Goal: Check status

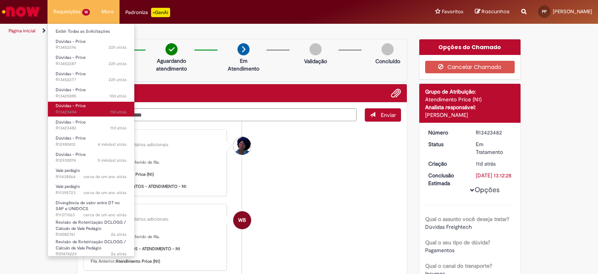
click at [86, 107] on link "Dúvidas - Price 11d atrás 11 dias atrás R13423494" at bounding box center [91, 109] width 87 height 14
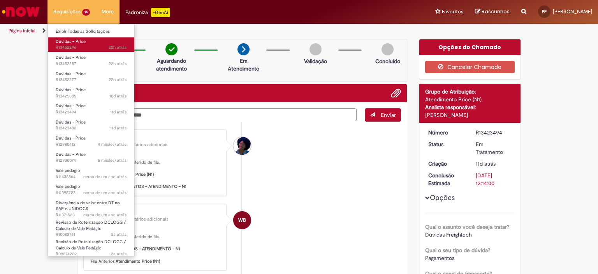
click at [79, 39] on span "Dúvidas - Price" at bounding box center [71, 42] width 30 height 6
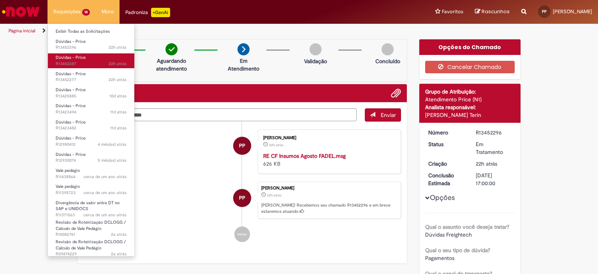
click at [81, 55] on span "Dúvidas - Price" at bounding box center [71, 58] width 30 height 6
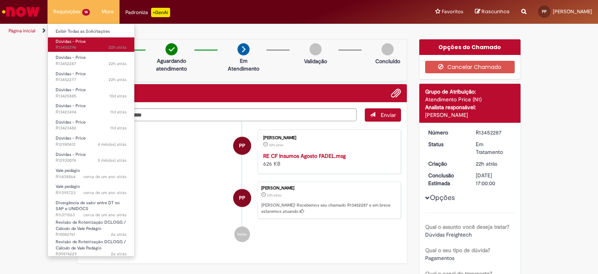
click at [71, 41] on span "Dúvidas - Price" at bounding box center [71, 42] width 30 height 6
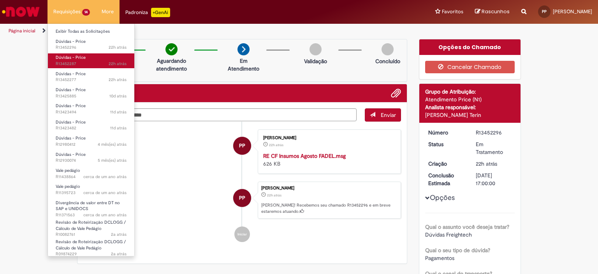
click at [81, 65] on span "22h atrás 22 horas atrás R13452287" at bounding box center [91, 64] width 71 height 6
click at [75, 55] on span "Dúvidas - Price" at bounding box center [71, 58] width 30 height 6
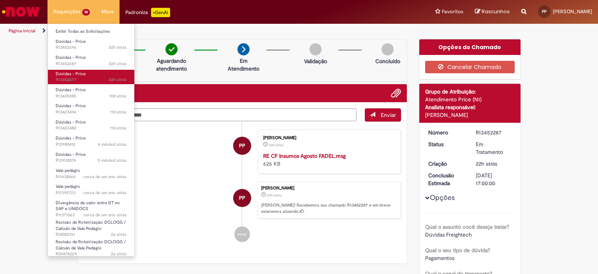
click at [69, 71] on span "Dúvidas - Price" at bounding box center [71, 74] width 30 height 6
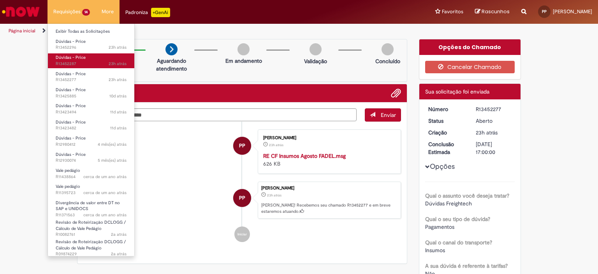
click at [69, 57] on span "Dúvidas - Price" at bounding box center [71, 58] width 30 height 6
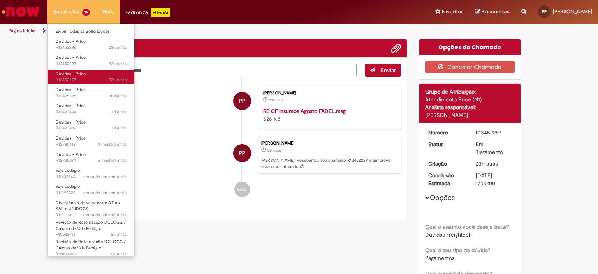
click at [77, 76] on link "Dúvidas - Price 23h atrás 23 horas atrás R13452277" at bounding box center [91, 77] width 87 height 14
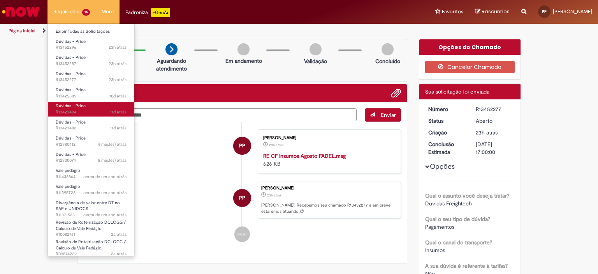
click at [81, 113] on span "11d atrás 11 dias atrás R13423494" at bounding box center [91, 112] width 71 height 6
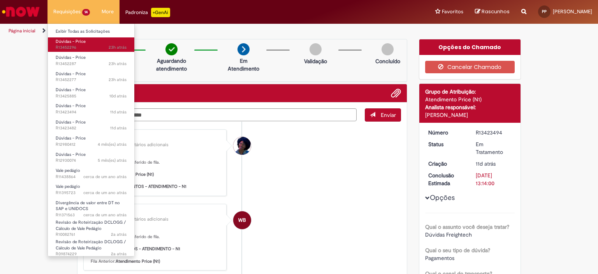
click at [78, 44] on link "Dúvidas - Price 23h atrás 23 horas atrás R13452296" at bounding box center [91, 44] width 87 height 14
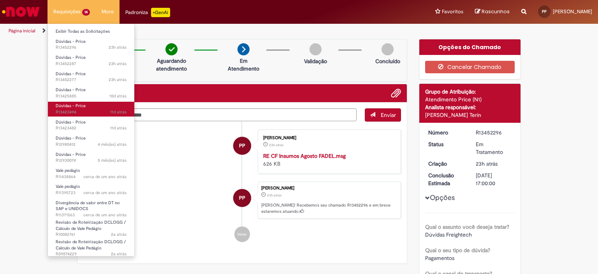
click at [73, 110] on span "11d atrás 11 dias atrás R13423494" at bounding box center [91, 112] width 71 height 6
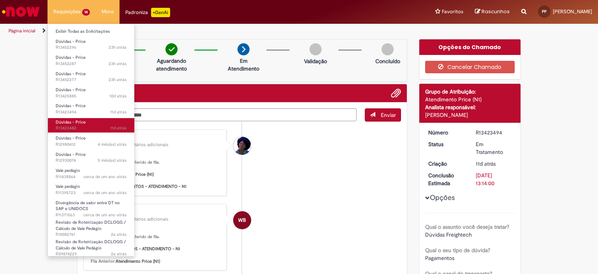
click at [79, 128] on span "11d atrás 11 dias atrás R13423482" at bounding box center [91, 128] width 71 height 6
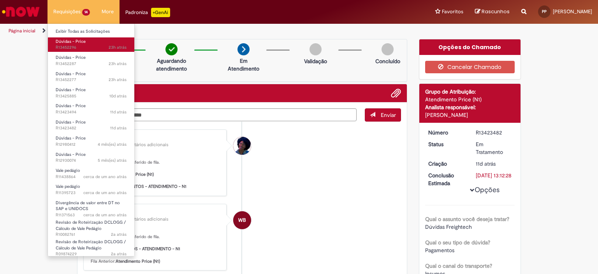
click at [70, 49] on span "23h atrás 23 horas atrás R13452296" at bounding box center [91, 47] width 71 height 6
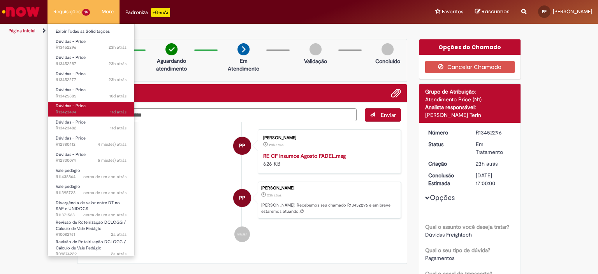
click at [81, 111] on span "11d atrás 11 dias atrás R13423494" at bounding box center [91, 112] width 71 height 6
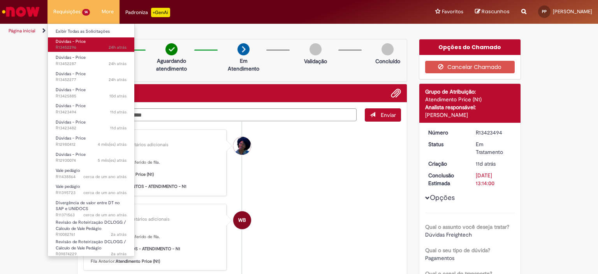
click at [73, 41] on span "Dúvidas - Price" at bounding box center [71, 42] width 30 height 6
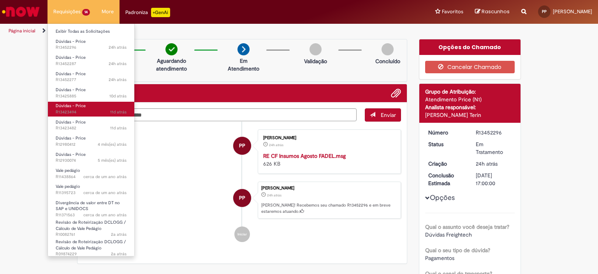
click at [87, 103] on link "Dúvidas - Price 11d atrás 11 dias atrás R13423494" at bounding box center [91, 109] width 87 height 14
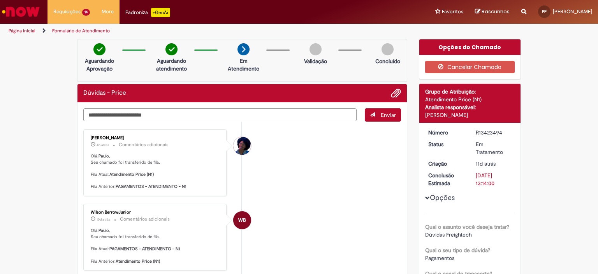
click at [295, 201] on ul "[PERSON_NAME] 4h atrás 4 horas atrás Comentários adicionais [PERSON_NAME] , Seu…" at bounding box center [242, 260] width 318 height 277
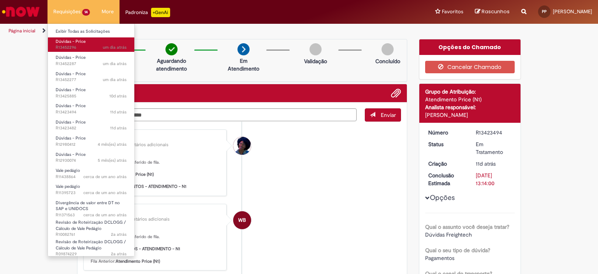
click at [79, 46] on span "um dia atrás um dia atrás R13452296" at bounding box center [91, 47] width 71 height 6
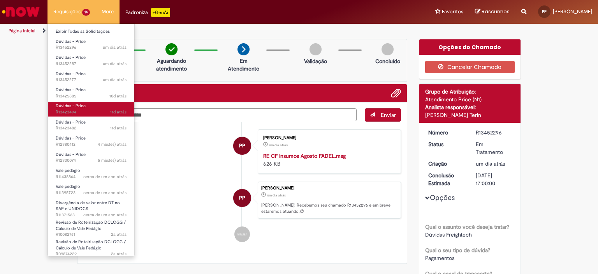
click at [84, 106] on span "Dúvidas - Price" at bounding box center [71, 106] width 30 height 6
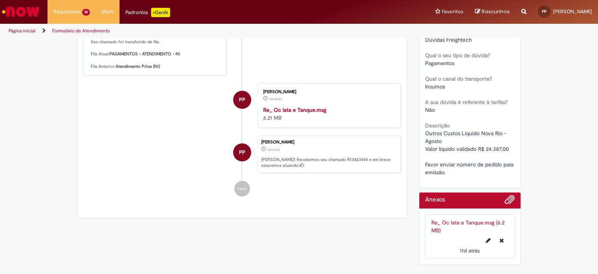
scroll to position [39, 0]
